Goal: Task Accomplishment & Management: Manage account settings

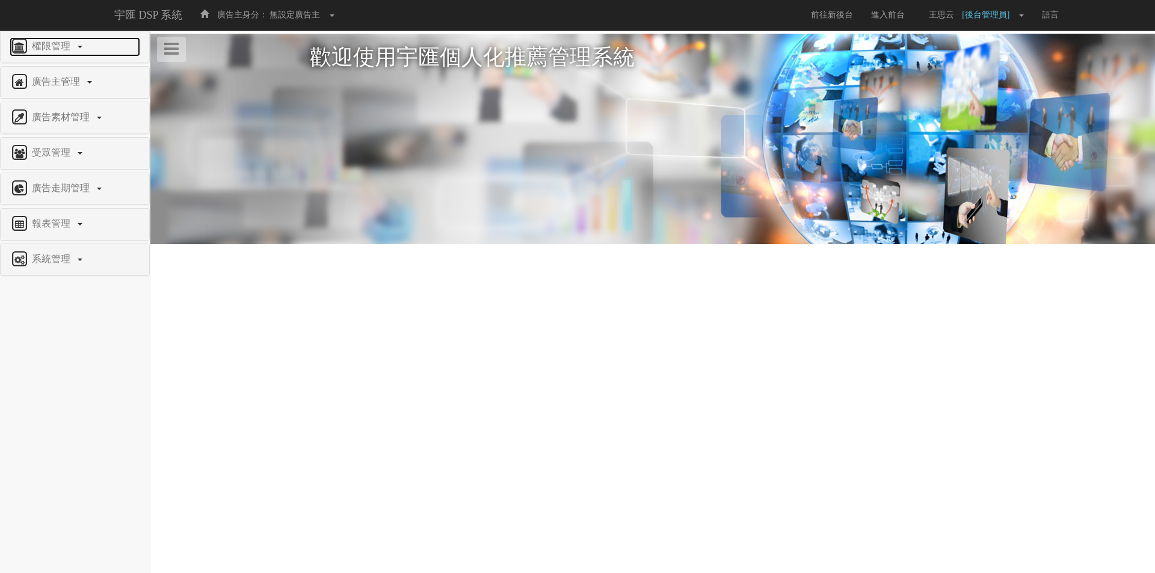
click at [51, 50] on span "權限管理" at bounding box center [53, 46] width 48 height 10
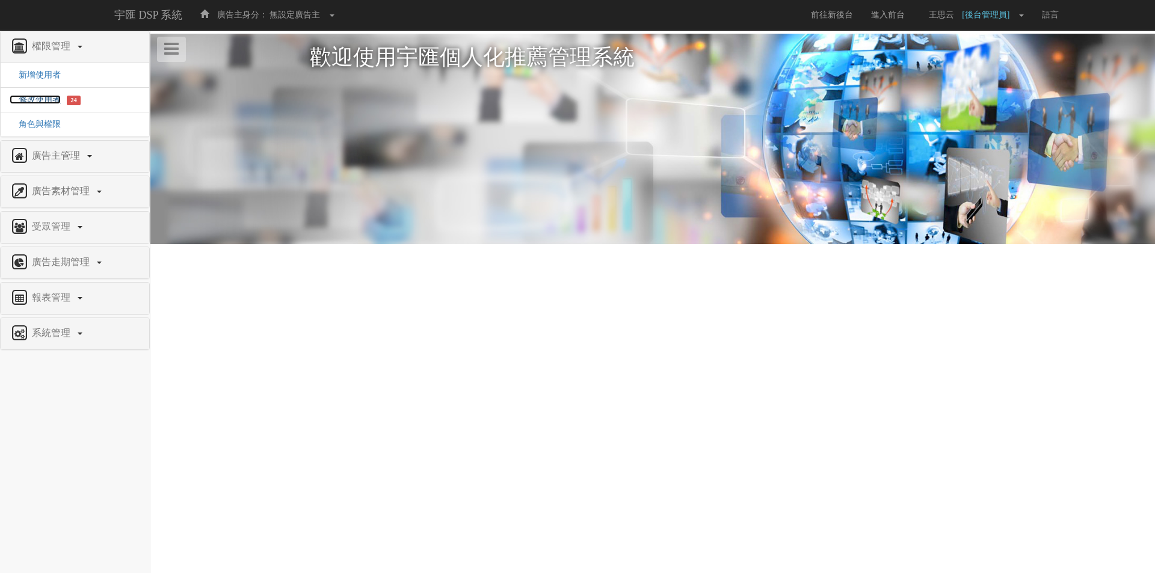
click at [47, 101] on span "修改使用者" at bounding box center [35, 99] width 51 height 9
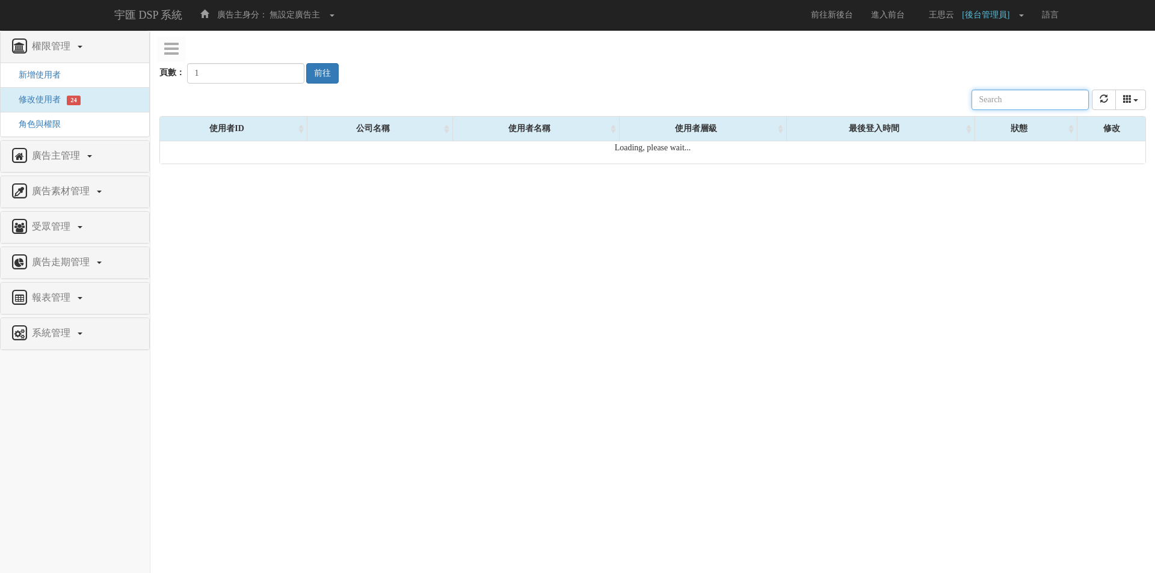
click at [1029, 102] on input "text" at bounding box center [1030, 100] width 117 height 20
type input "tgc-[GEOGRAPHIC_DATA]"
